Goal: Task Accomplishment & Management: Manage account settings

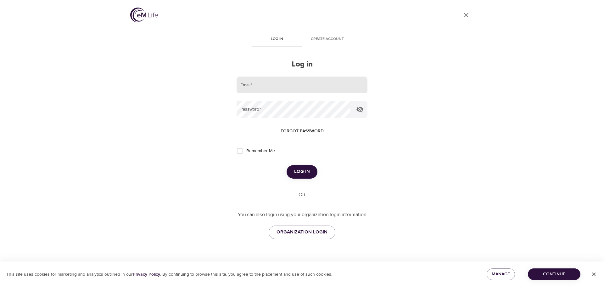
click at [359, 86] on keeper-lock "Open Keeper Popup" at bounding box center [360, 85] width 8 height 8
type input "[EMAIL_ADDRESS][DOMAIN_NAME]"
click at [310, 170] on span "Log in" at bounding box center [302, 171] width 16 height 8
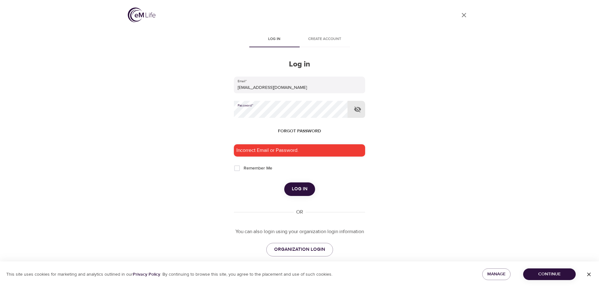
click at [189, 106] on div "User Profile Log in Create account Log in Email   * it-ops@wondrhealth.com Pass…" at bounding box center [299, 143] width 359 height 287
click at [305, 191] on span "Log in" at bounding box center [300, 189] width 16 height 8
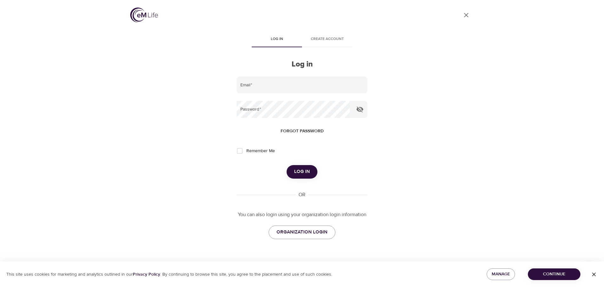
type input "it-ops@wondrhealth.com"
click at [307, 171] on span "Log in" at bounding box center [302, 171] width 16 height 8
click at [360, 83] on keeper-lock "Open Keeper Popup" at bounding box center [360, 85] width 8 height 8
type input "[EMAIL_ADDRESS][DOMAIN_NAME]"
click at [309, 172] on span "Log in" at bounding box center [302, 171] width 16 height 8
